Goal: Task Accomplishment & Management: Manage account settings

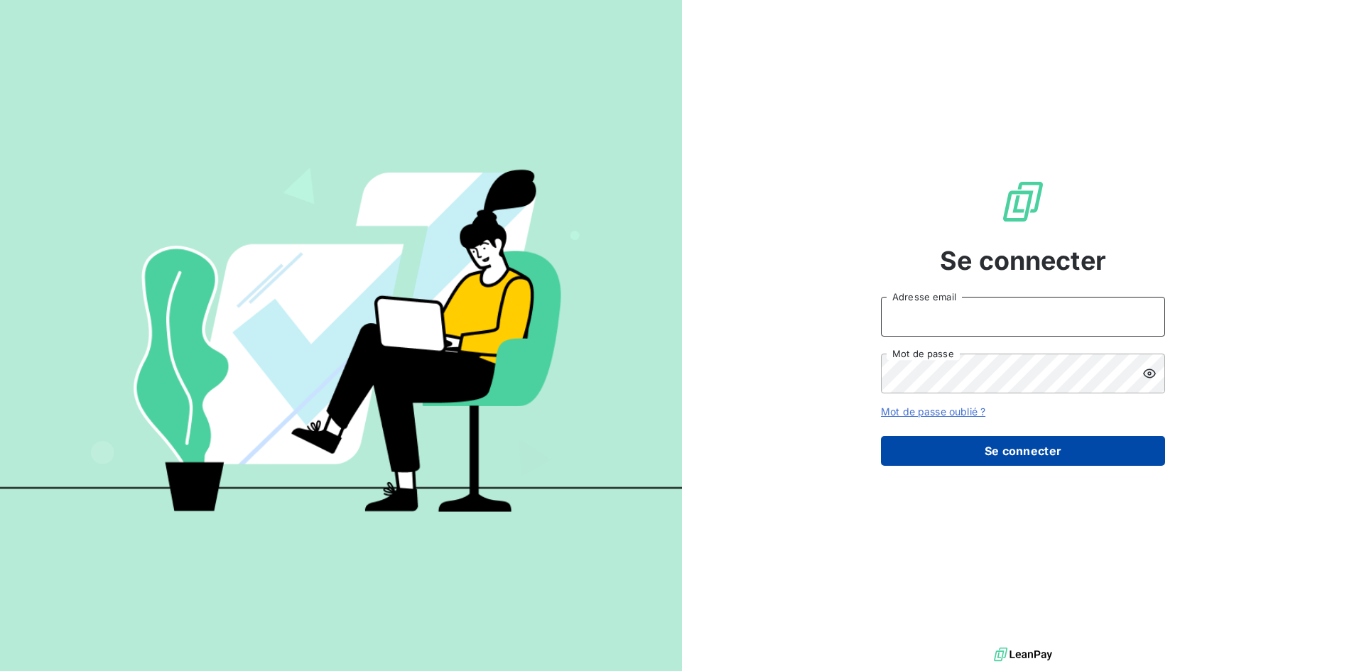
type input "[PERSON_NAME][EMAIL_ADDRESS][DOMAIN_NAME]"
click at [987, 450] on button "Se connecter" at bounding box center [1023, 451] width 284 height 30
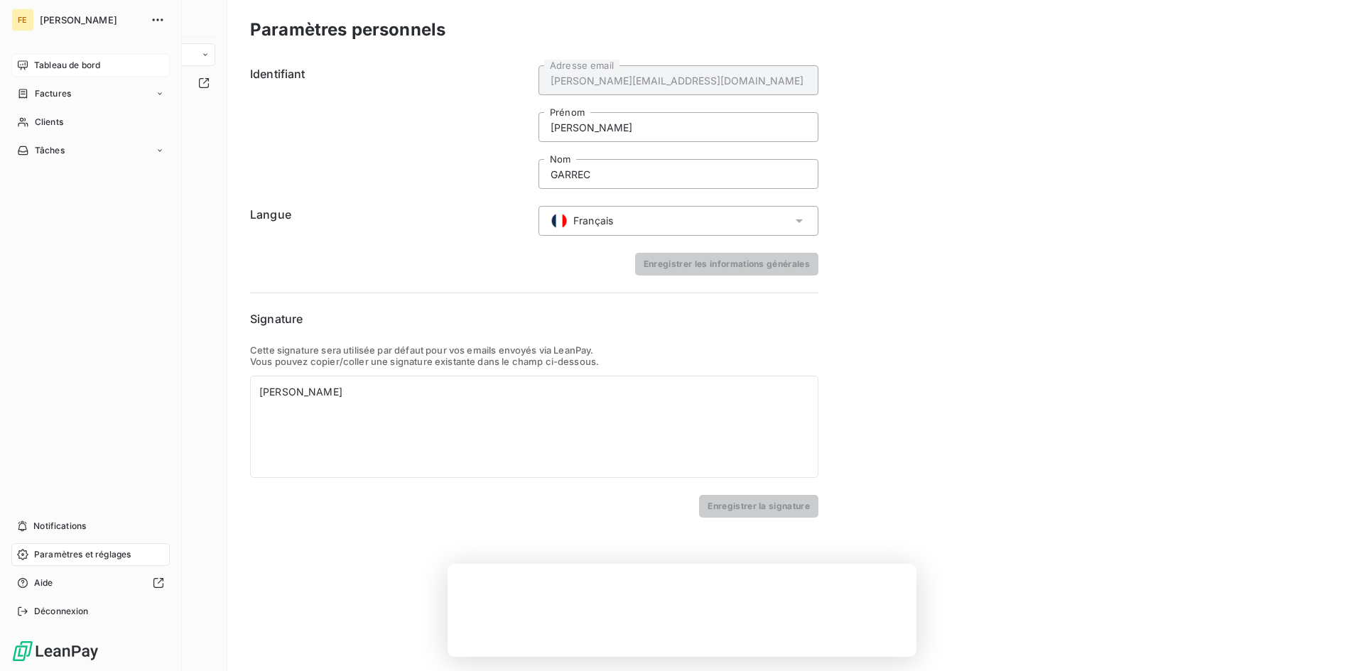
click at [61, 65] on span "Tableau de bord" at bounding box center [67, 65] width 66 height 13
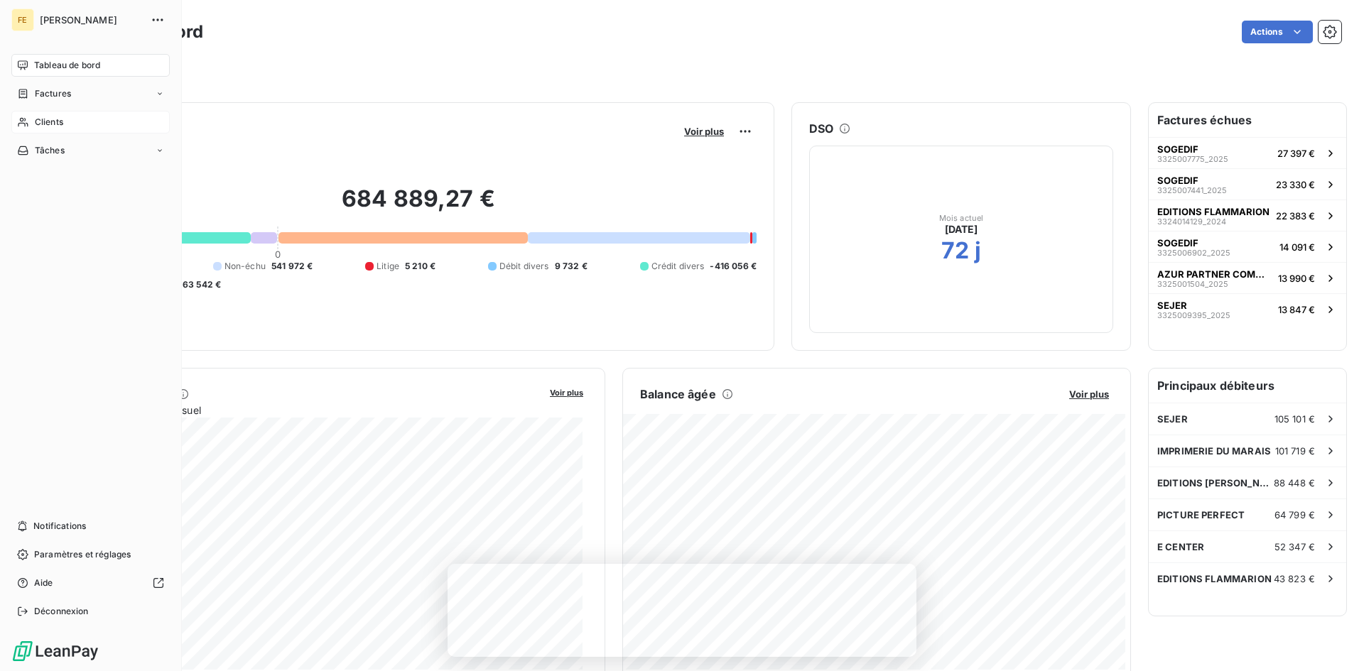
click at [48, 120] on span "Clients" at bounding box center [49, 122] width 28 height 13
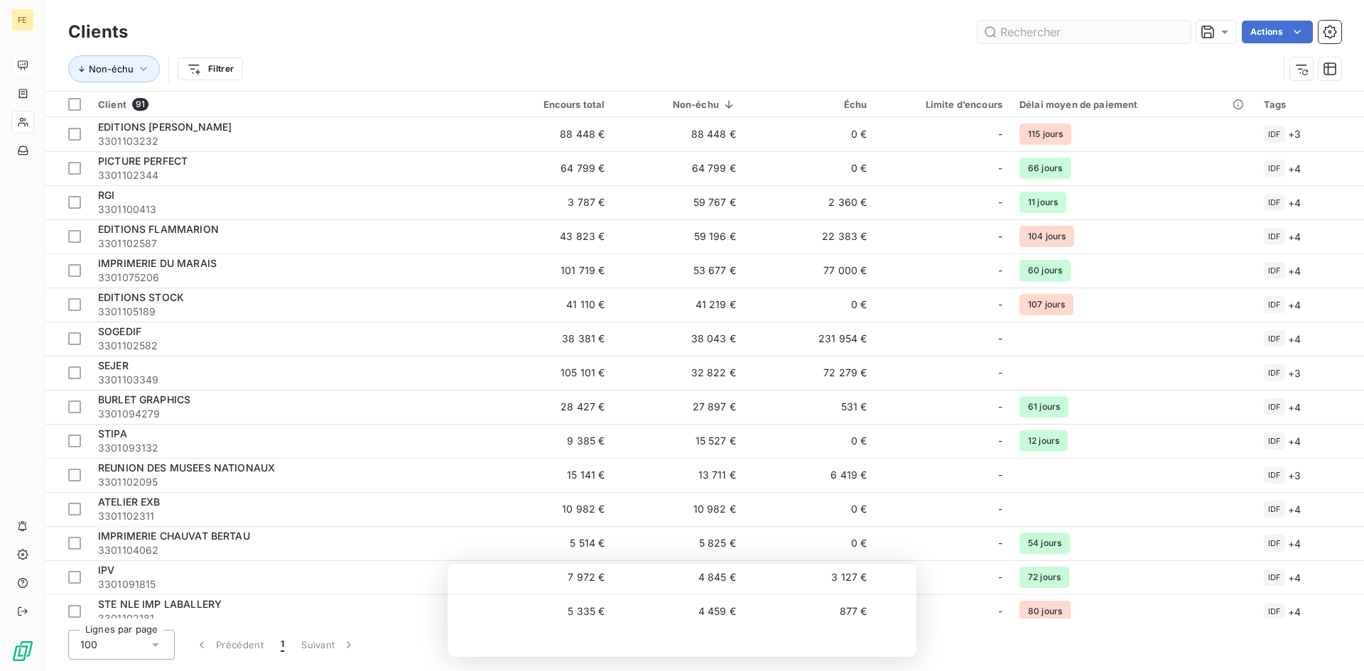
click at [1063, 33] on input "text" at bounding box center [1083, 32] width 213 height 23
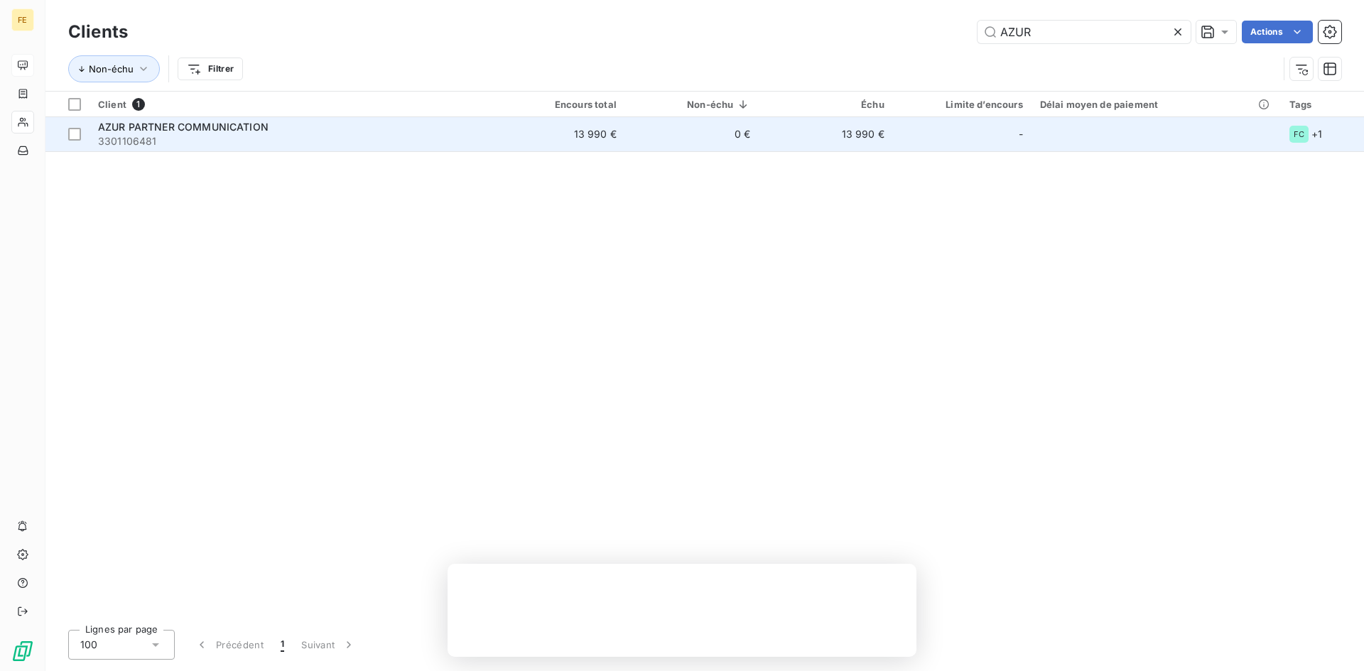
type input "AZUR"
click at [219, 125] on span "AZUR PARTNER COMMUNICATION" at bounding box center [183, 127] width 170 height 12
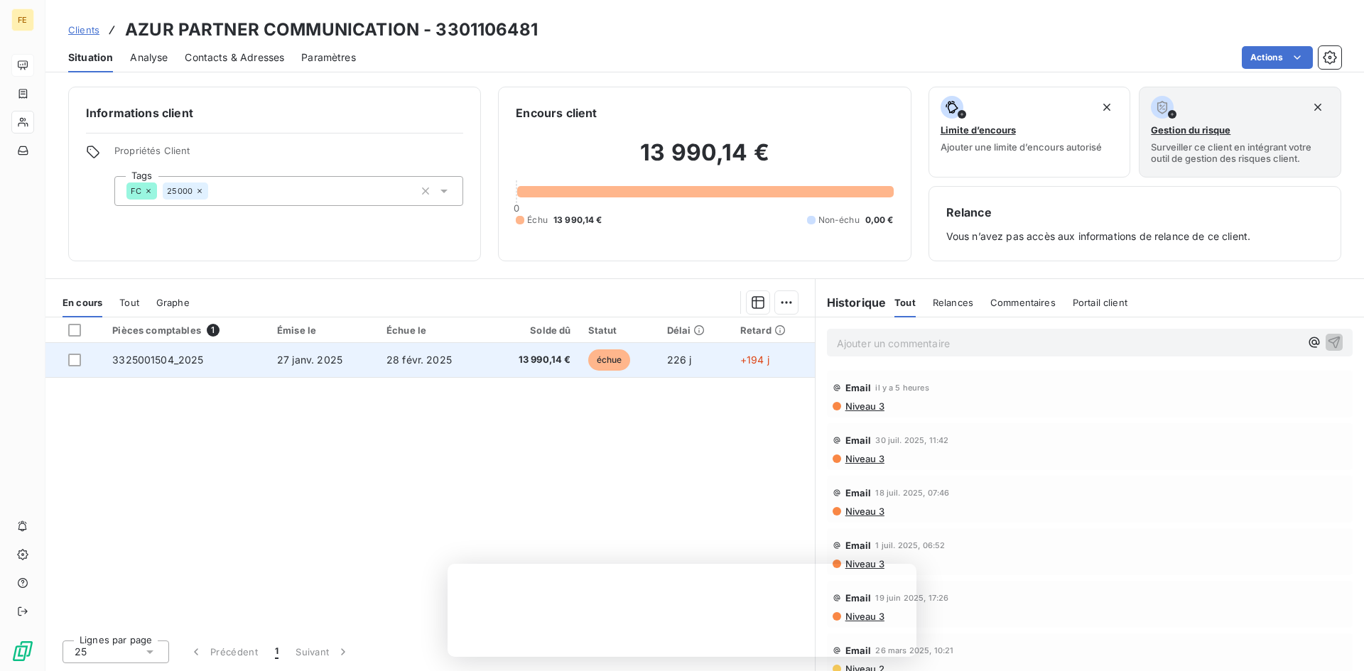
click at [161, 361] on span "3325001504_2025" at bounding box center [157, 360] width 91 height 12
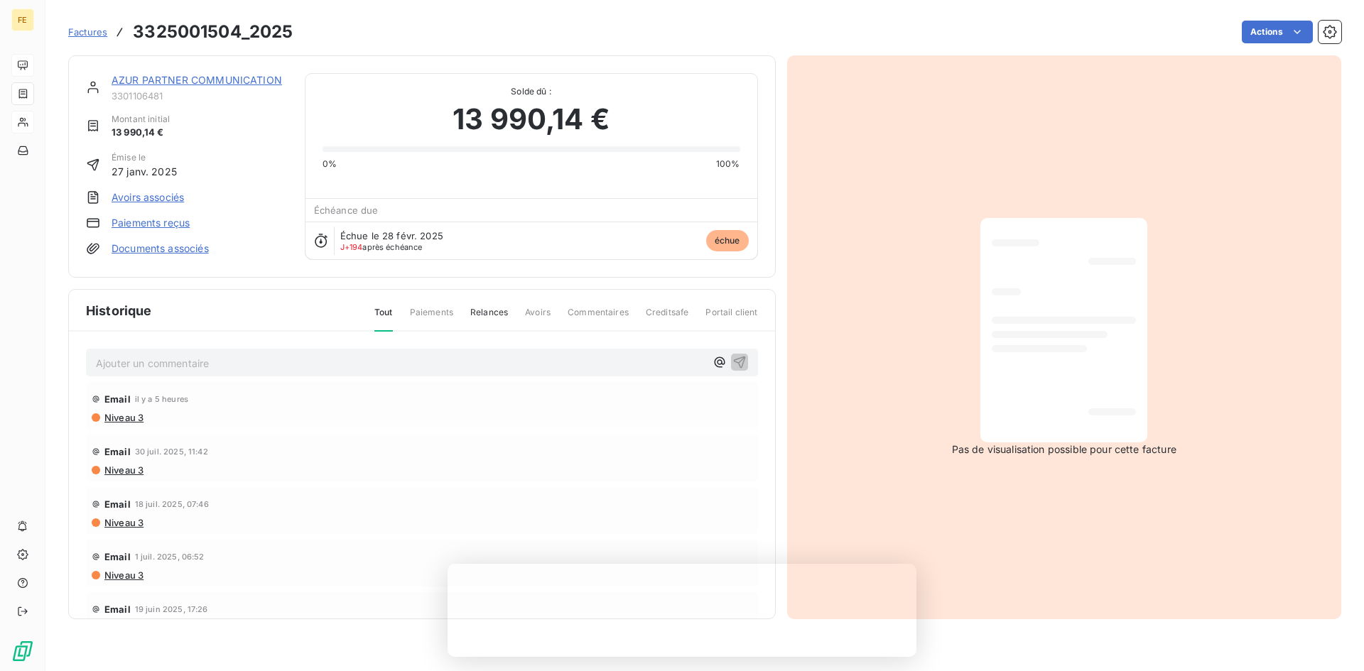
click at [200, 80] on link "AZUR PARTNER COMMUNICATION" at bounding box center [197, 80] width 170 height 12
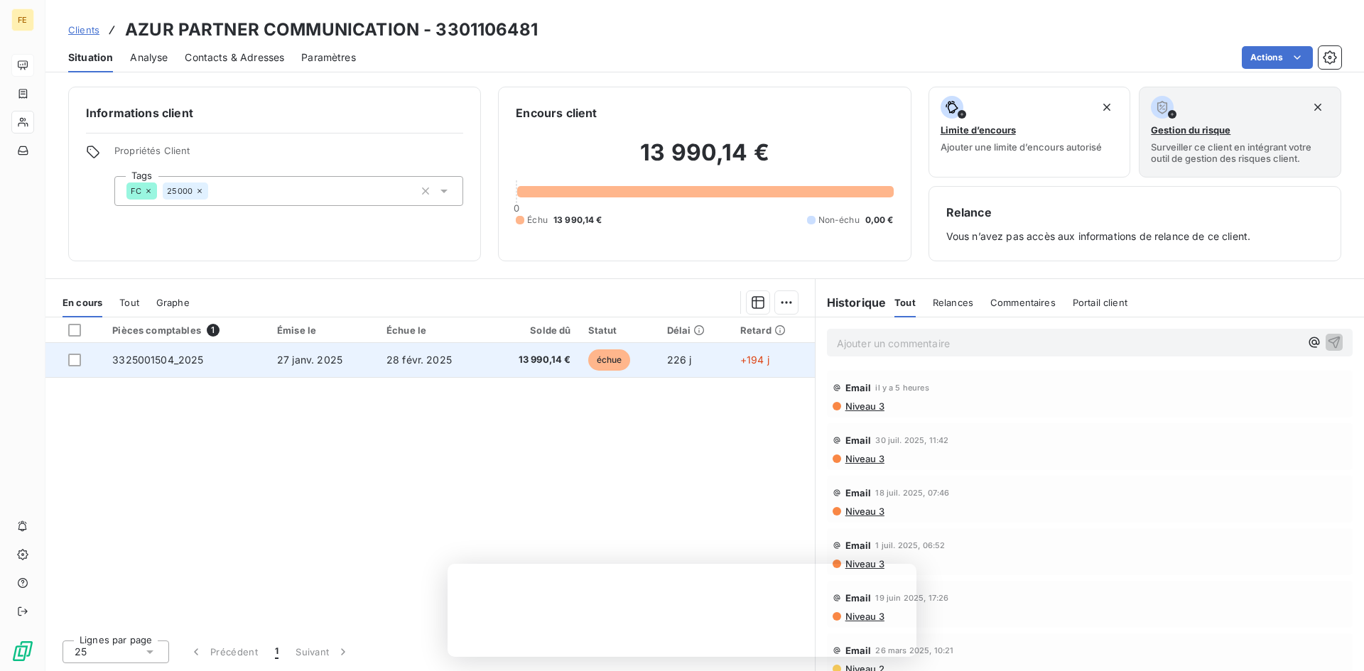
click at [610, 358] on span "échue" at bounding box center [609, 359] width 43 height 21
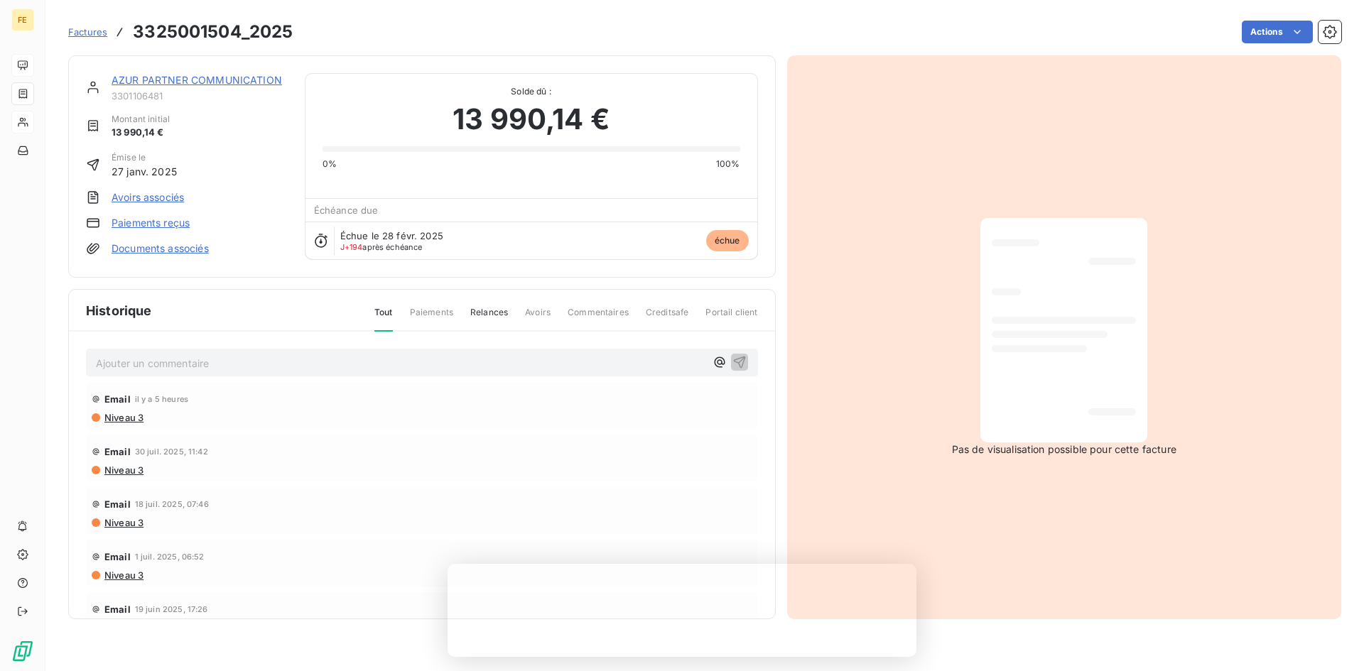
click at [501, 310] on span "Relances" at bounding box center [489, 318] width 38 height 24
click at [379, 310] on span "Tout" at bounding box center [383, 318] width 18 height 24
click at [546, 310] on span "Avoirs" at bounding box center [538, 318] width 26 height 24
click at [616, 310] on span "Commentaires" at bounding box center [597, 318] width 61 height 24
click at [146, 244] on link "Documents associés" at bounding box center [160, 248] width 97 height 14
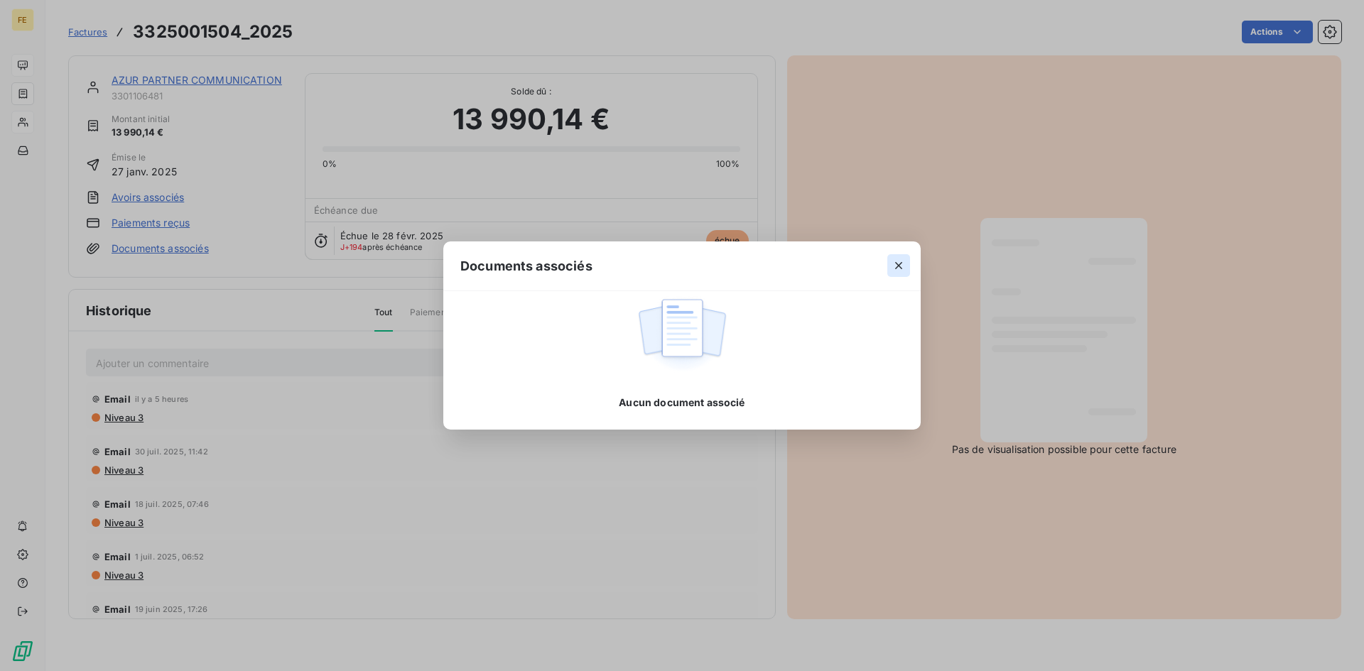
click at [894, 261] on icon "button" at bounding box center [898, 266] width 14 height 14
